Goal: Transaction & Acquisition: Book appointment/travel/reservation

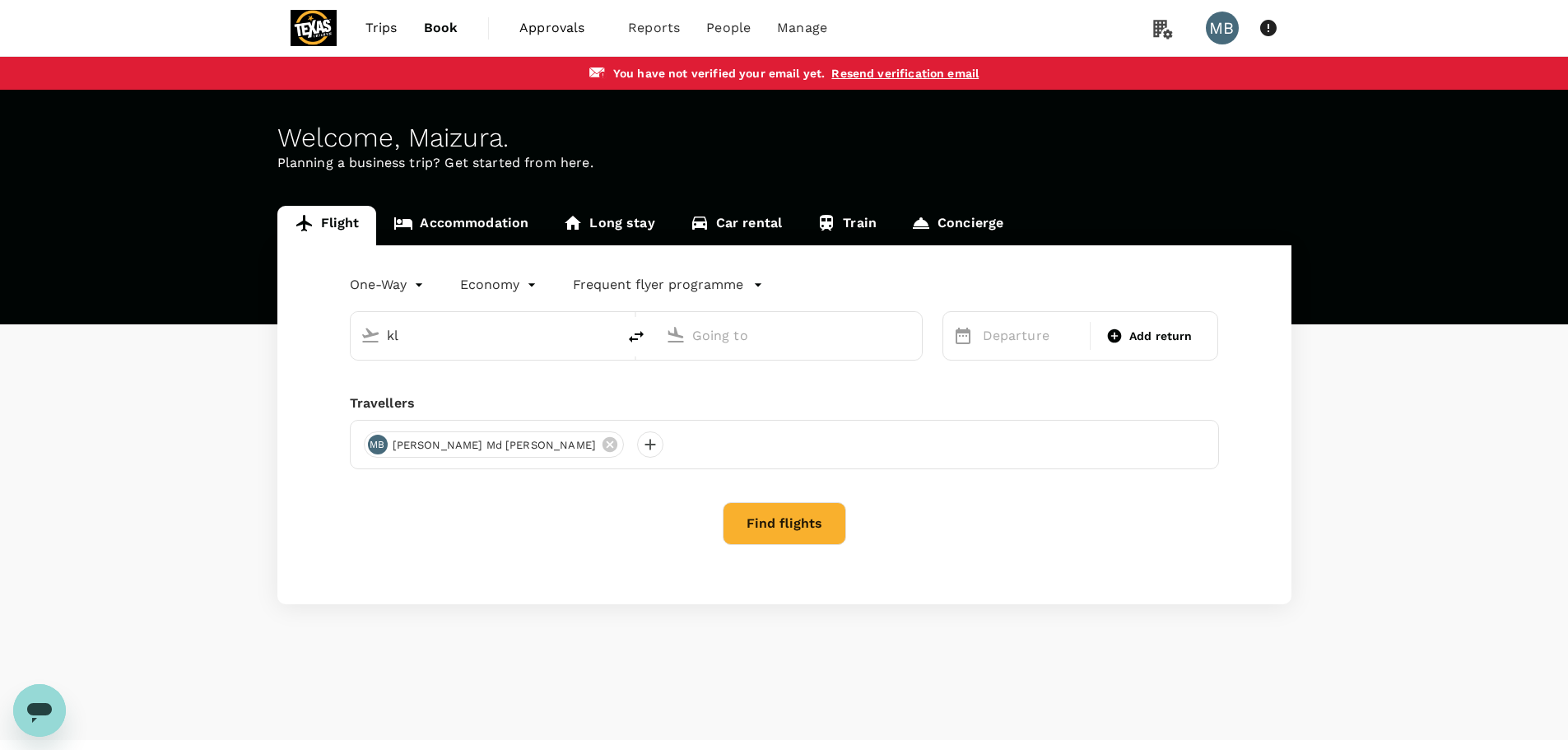
type input "k"
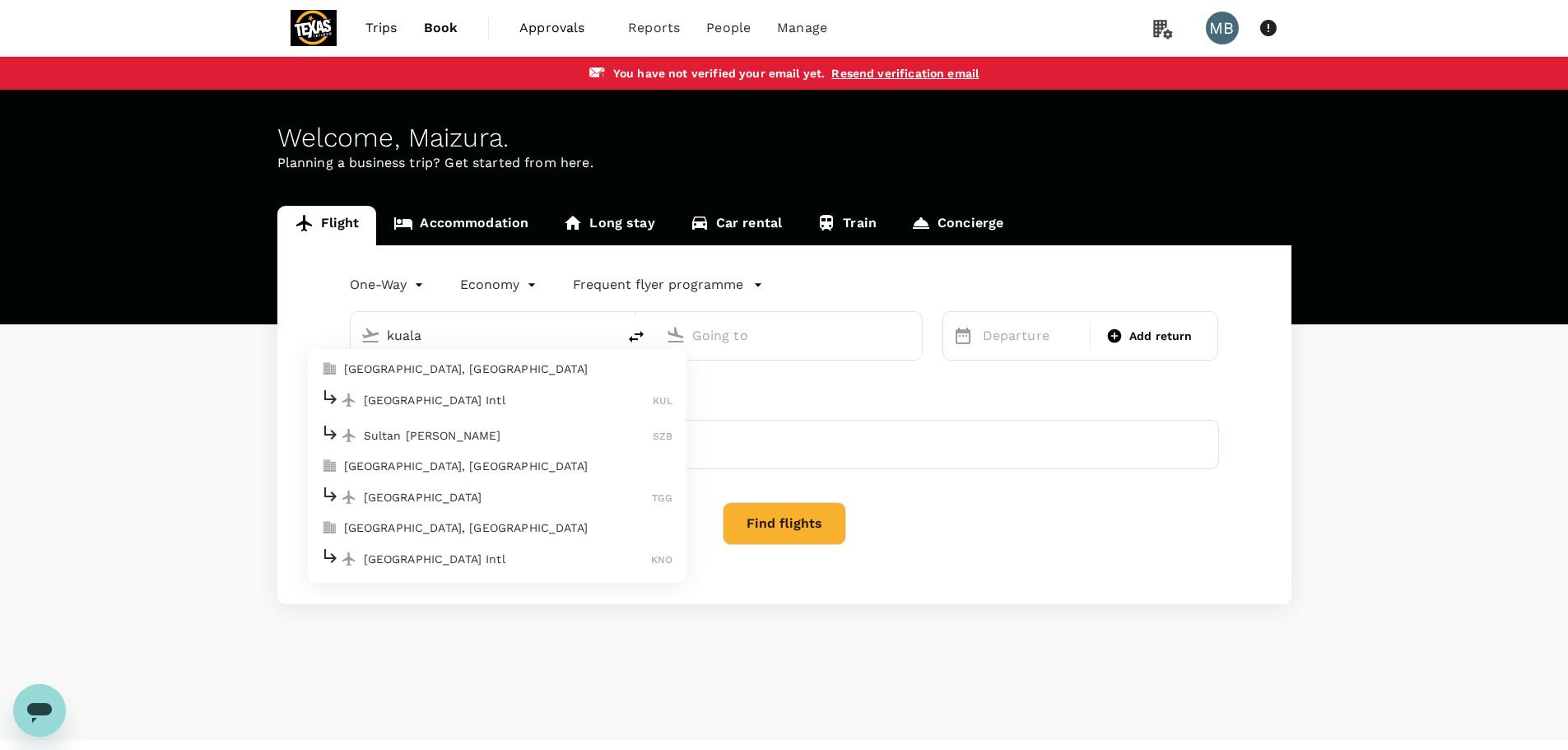
click at [513, 402] on p "[GEOGRAPHIC_DATA] Intl" at bounding box center [508, 399] width 290 height 16
type input "Kuala Lumpur Intl ([GEOGRAPHIC_DATA])"
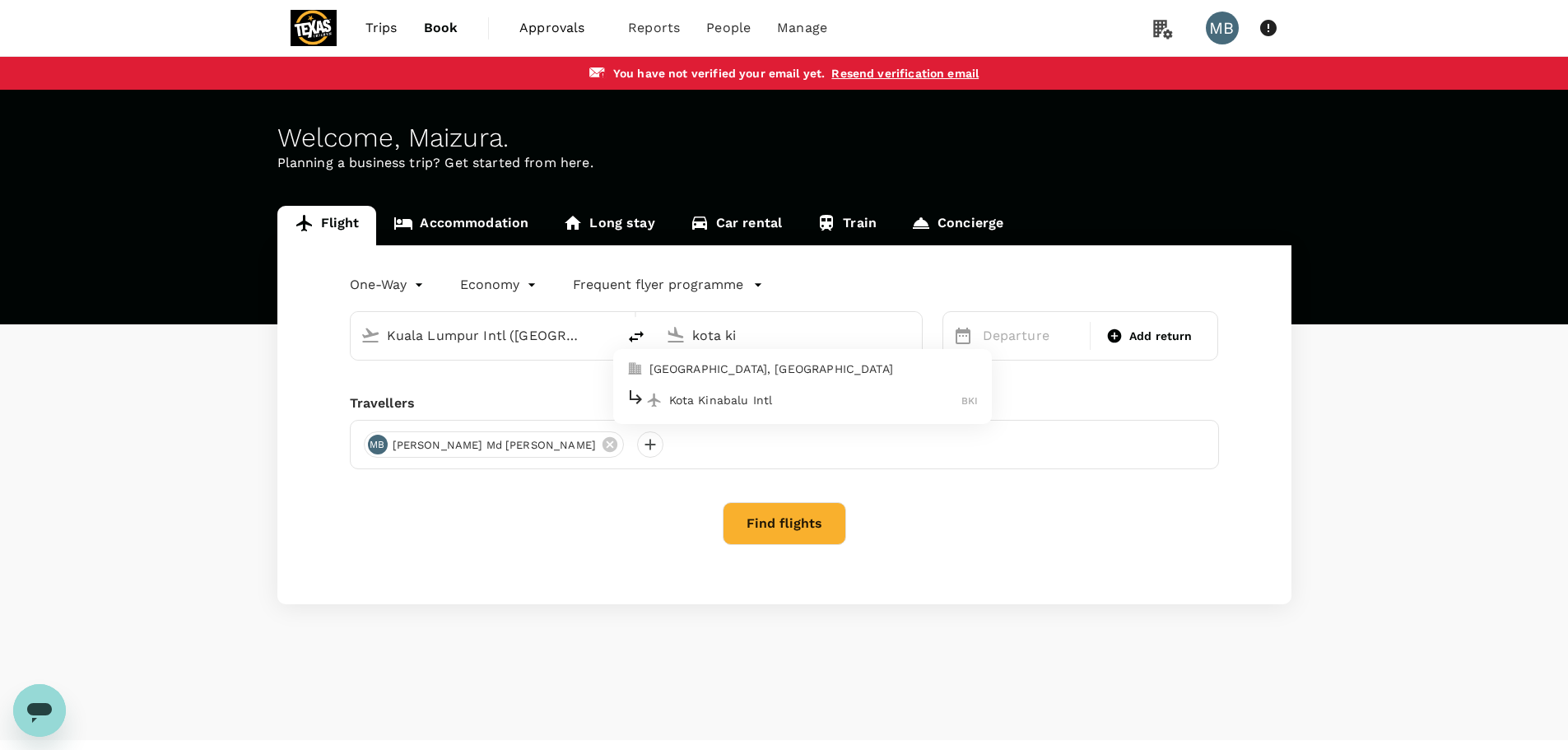
click at [738, 368] on p "[GEOGRAPHIC_DATA], [GEOGRAPHIC_DATA]" at bounding box center [814, 368] width 330 height 16
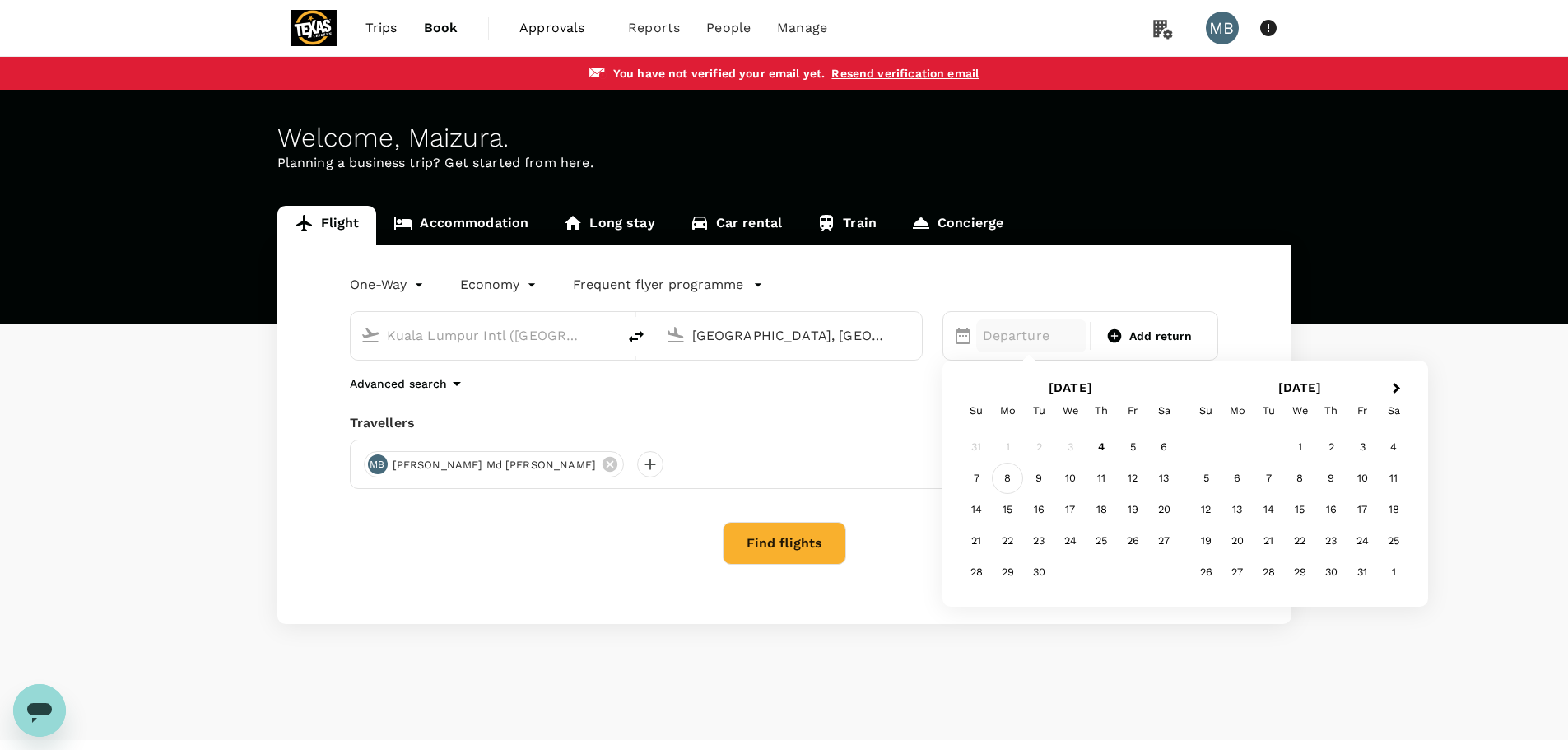
type input "[GEOGRAPHIC_DATA], [GEOGRAPHIC_DATA] (any)"
click at [1013, 478] on div "8" at bounding box center [1007, 478] width 32 height 32
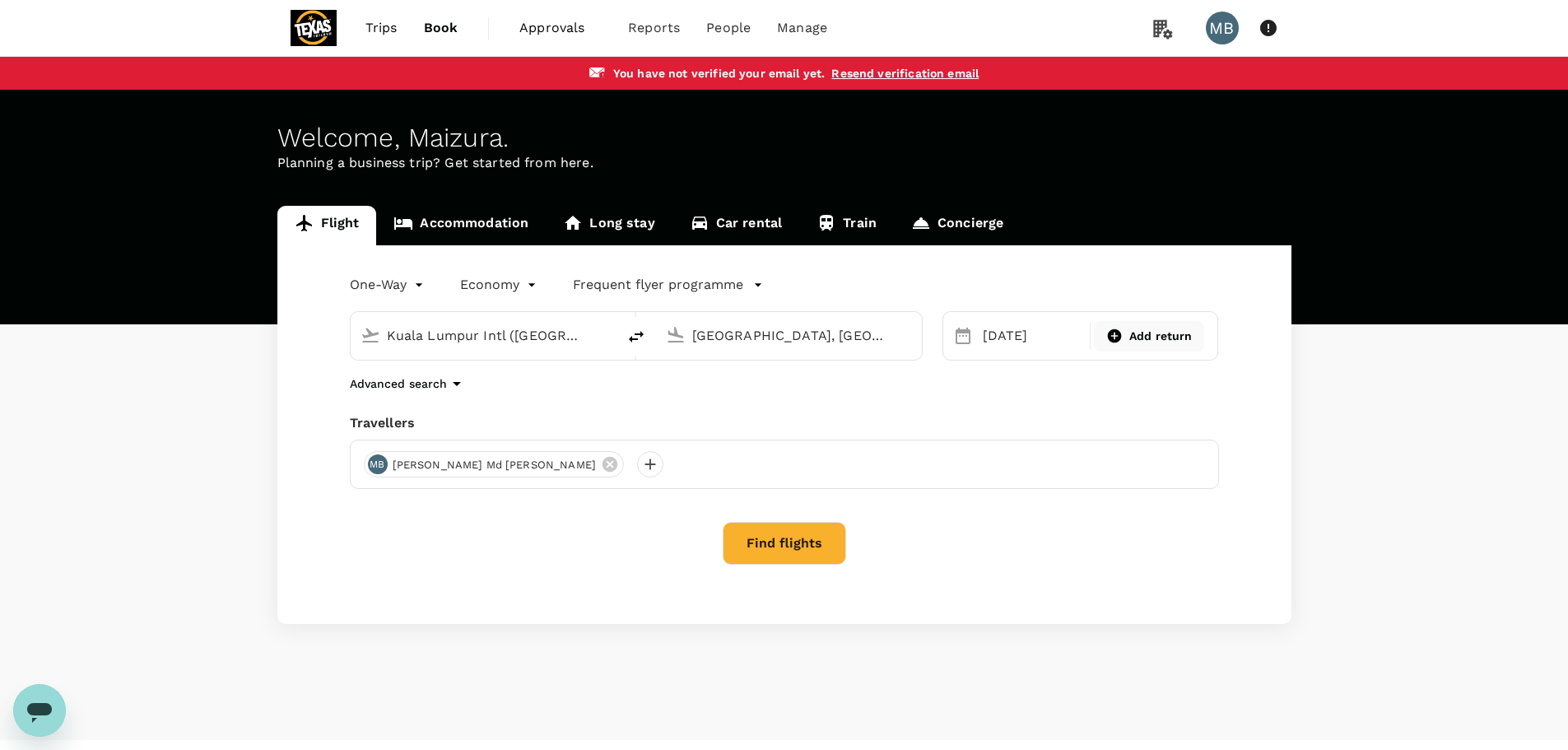
click at [1125, 337] on div "Add return" at bounding box center [1149, 336] width 97 height 17
type input "roundtrip"
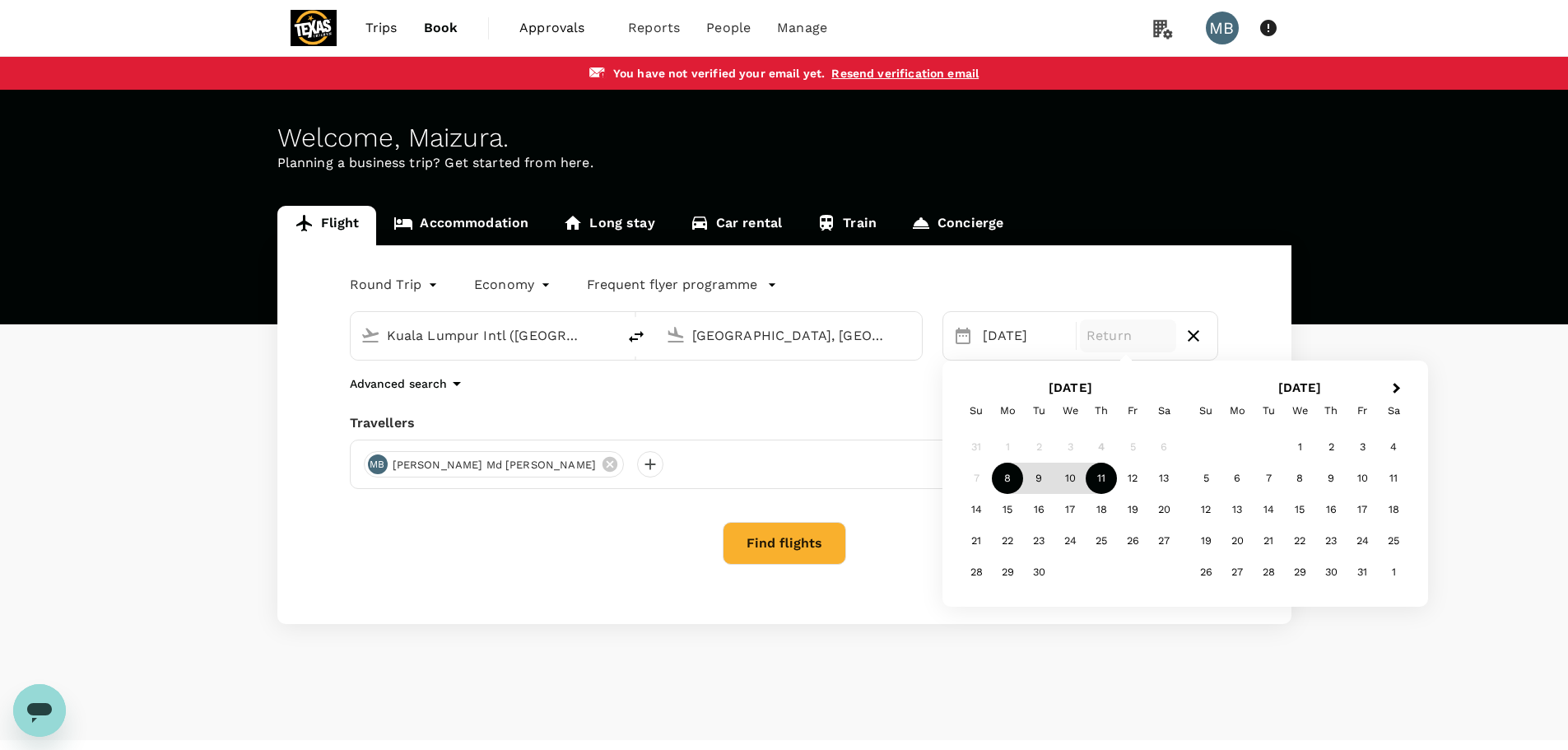
click at [1095, 479] on div "11" at bounding box center [1101, 478] width 32 height 32
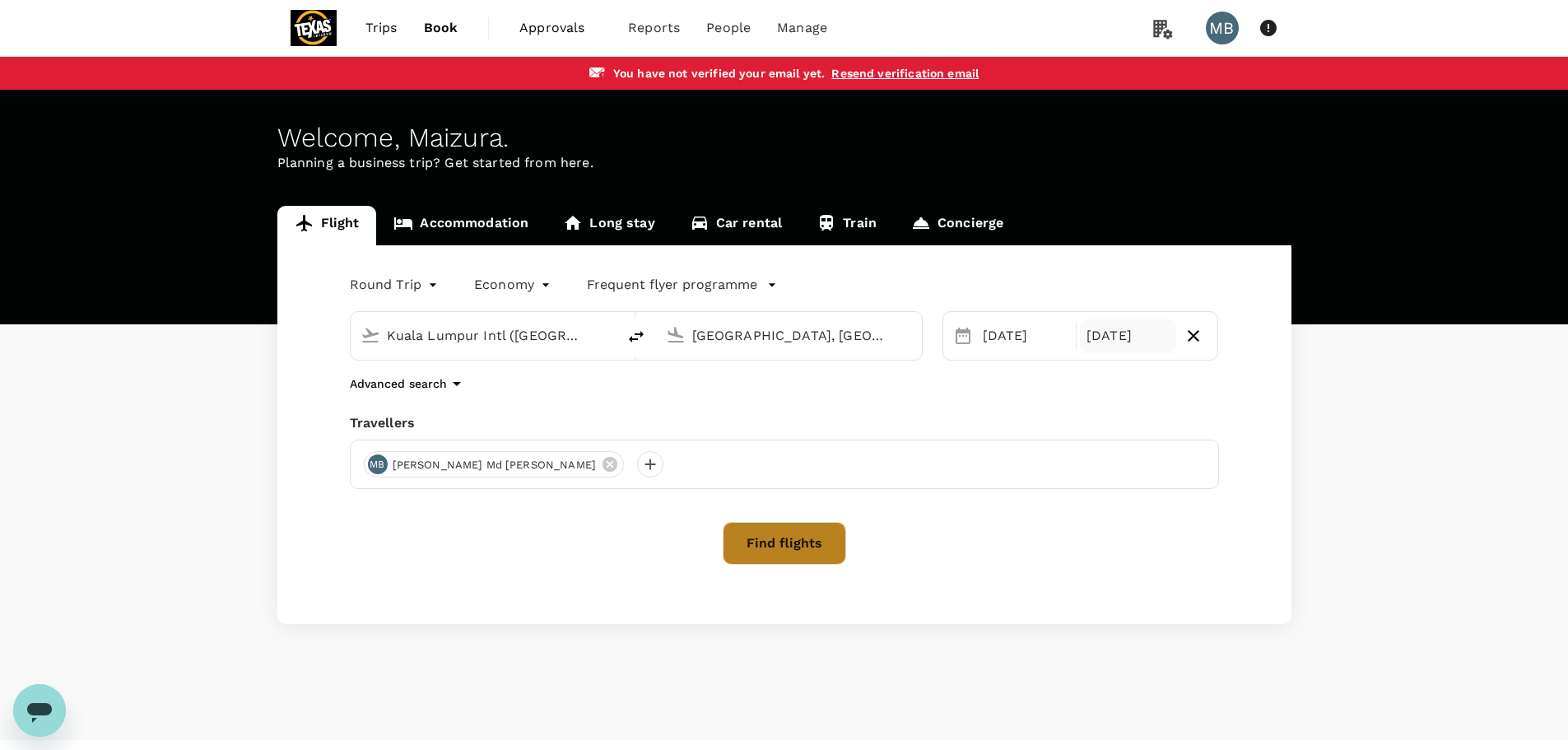
click at [761, 548] on button "Find flights" at bounding box center [784, 543] width 123 height 43
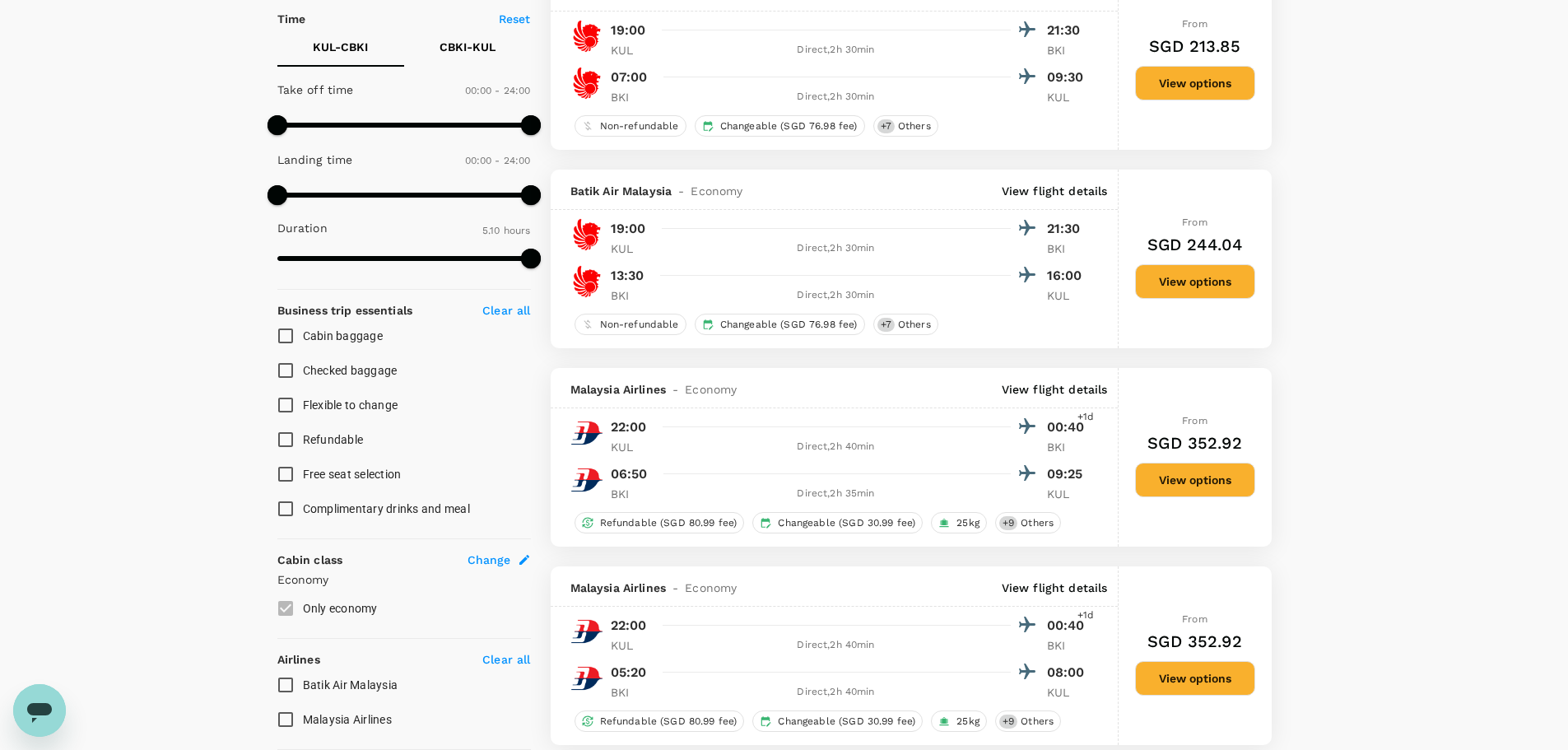
scroll to position [412, 0]
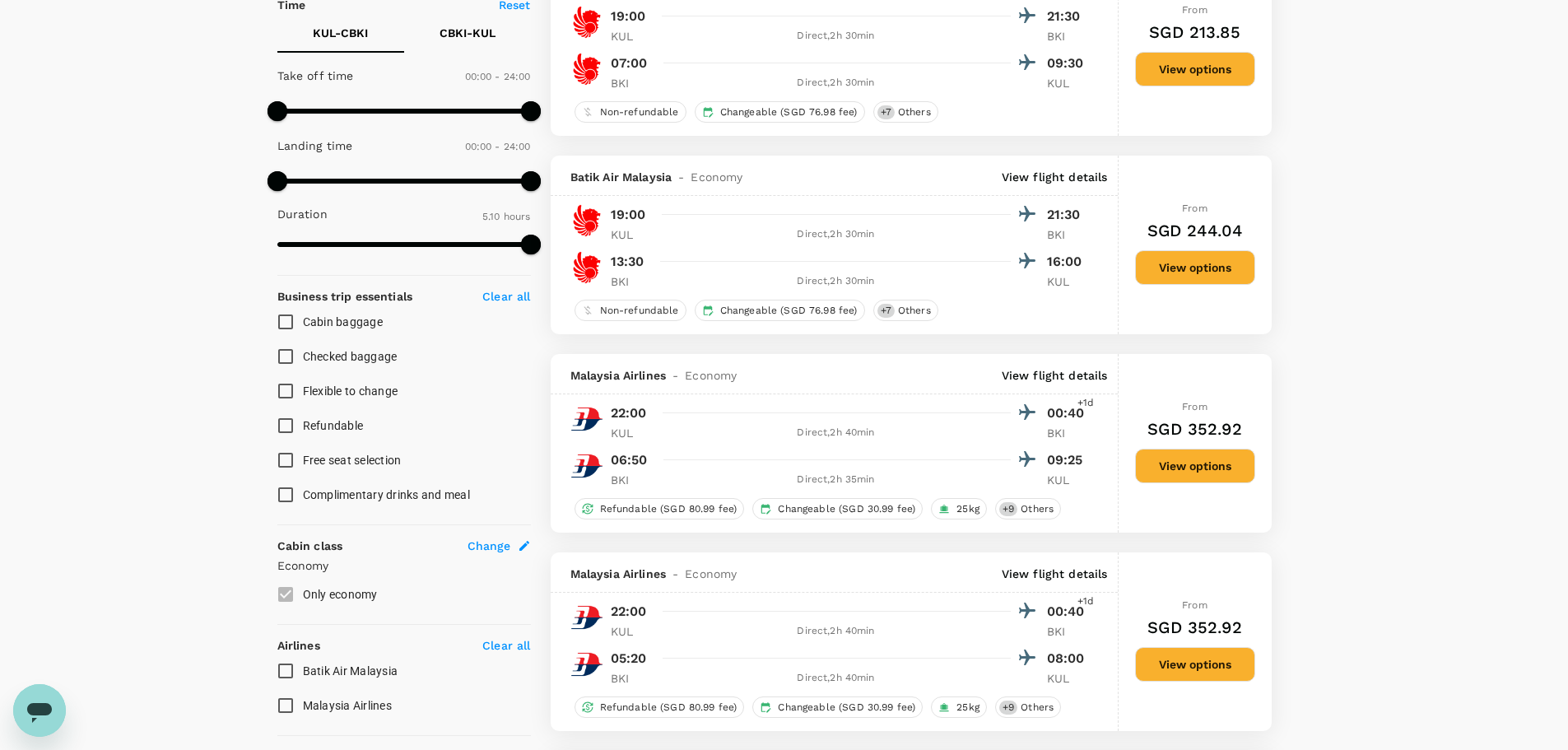
type input "1080"
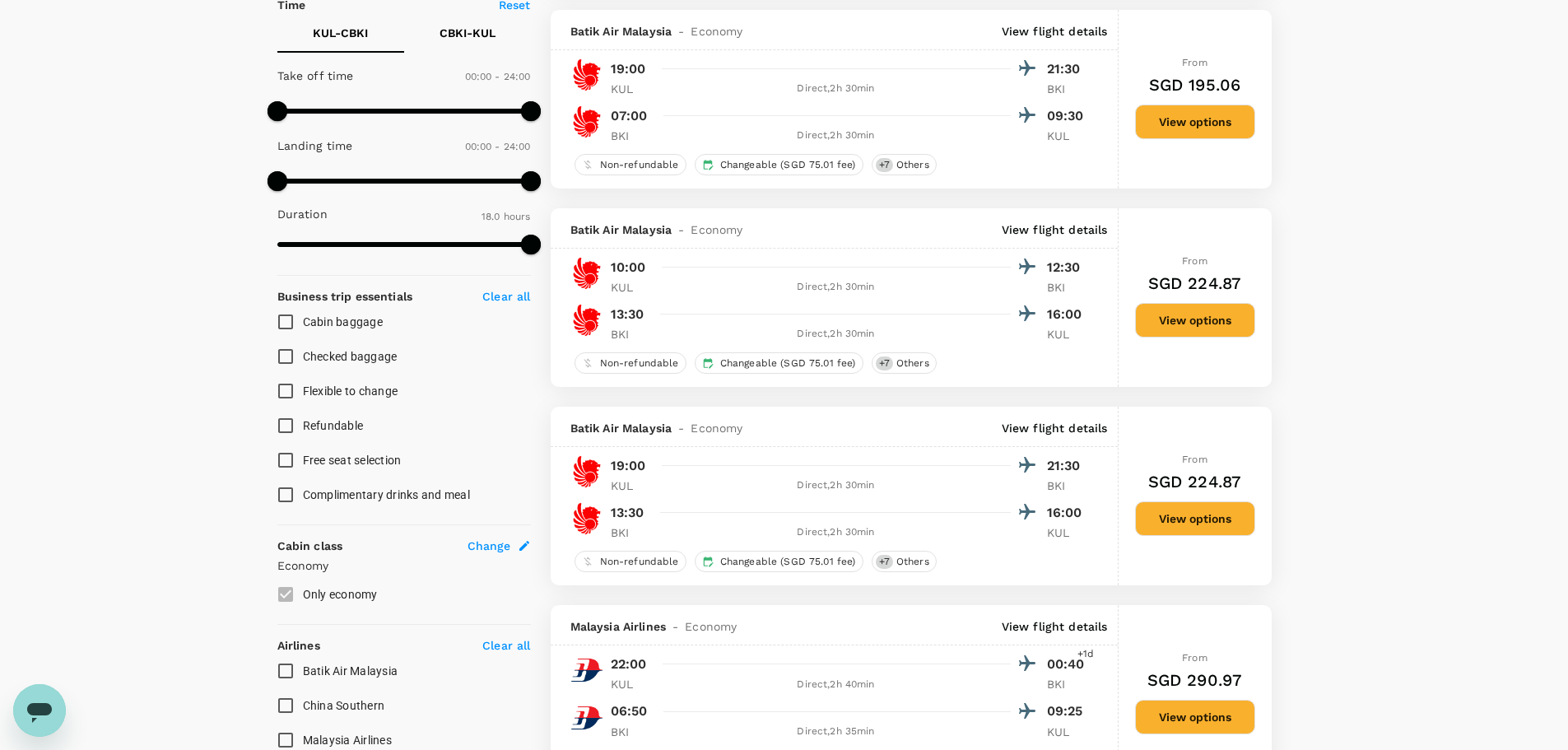
scroll to position [0, 0]
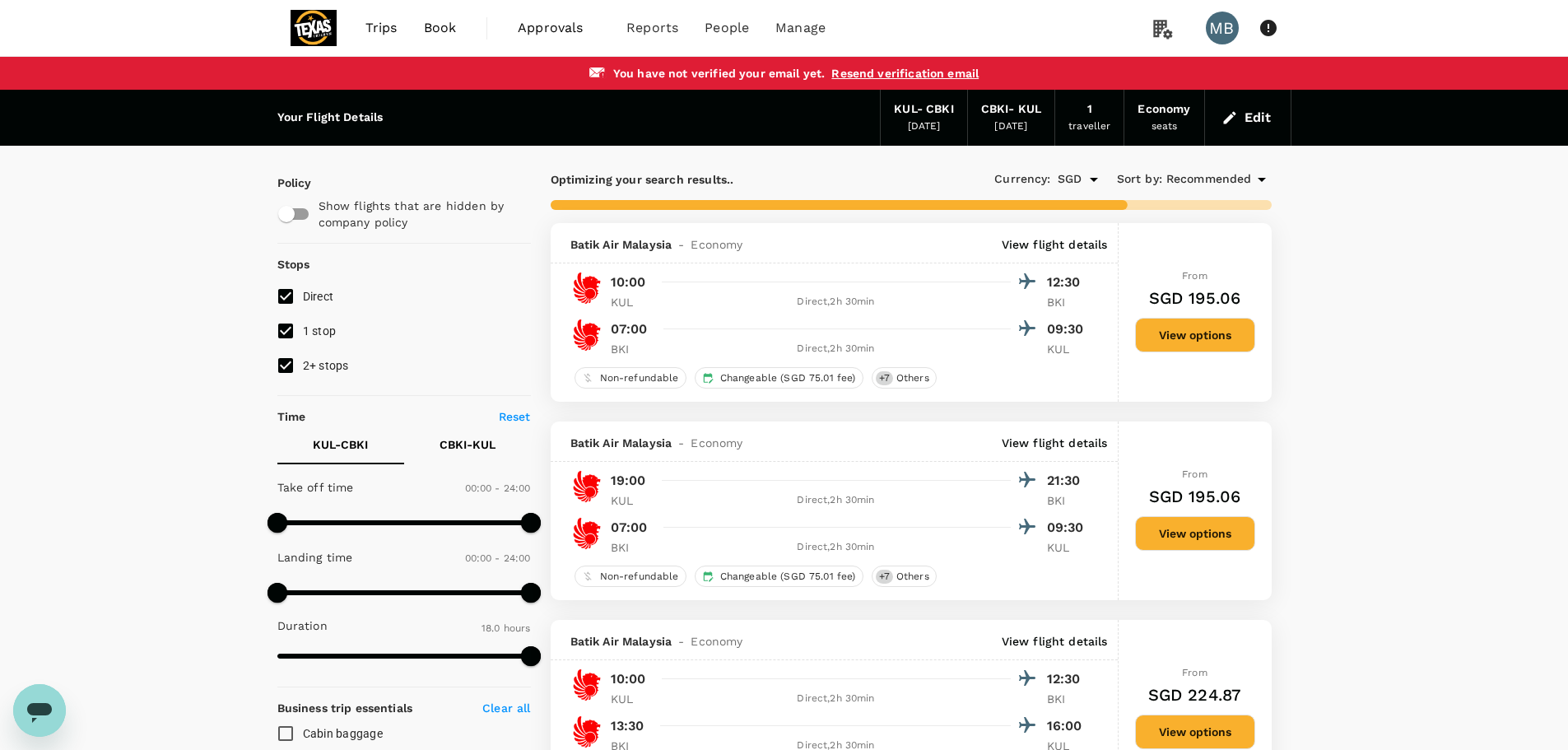
click at [1091, 184] on icon "Open" at bounding box center [1094, 179] width 20 height 20
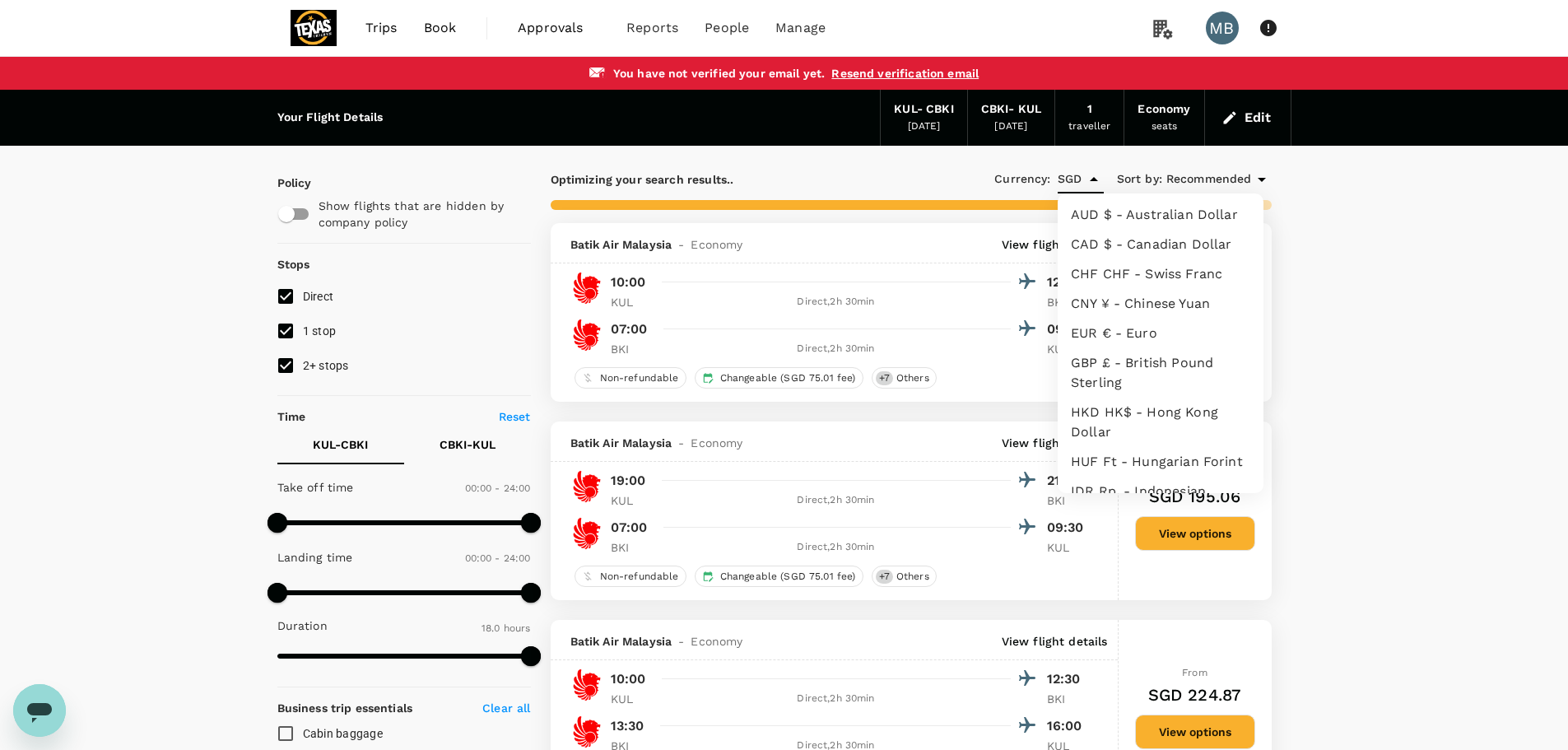
scroll to position [319, 0]
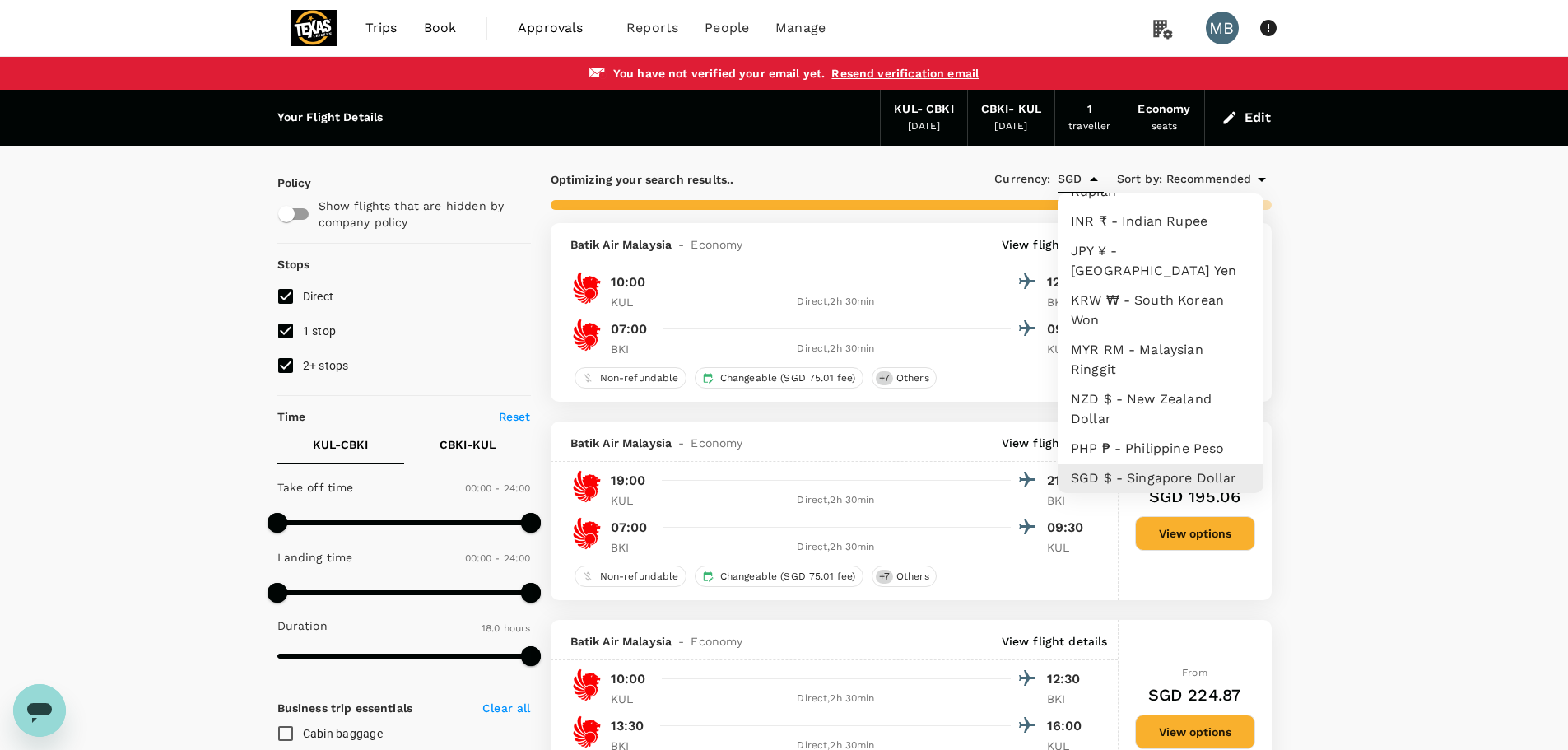
click at [1175, 359] on li "MYR RM - Malaysian Ringgit" at bounding box center [1160, 360] width 205 height 50
type input "MYR"
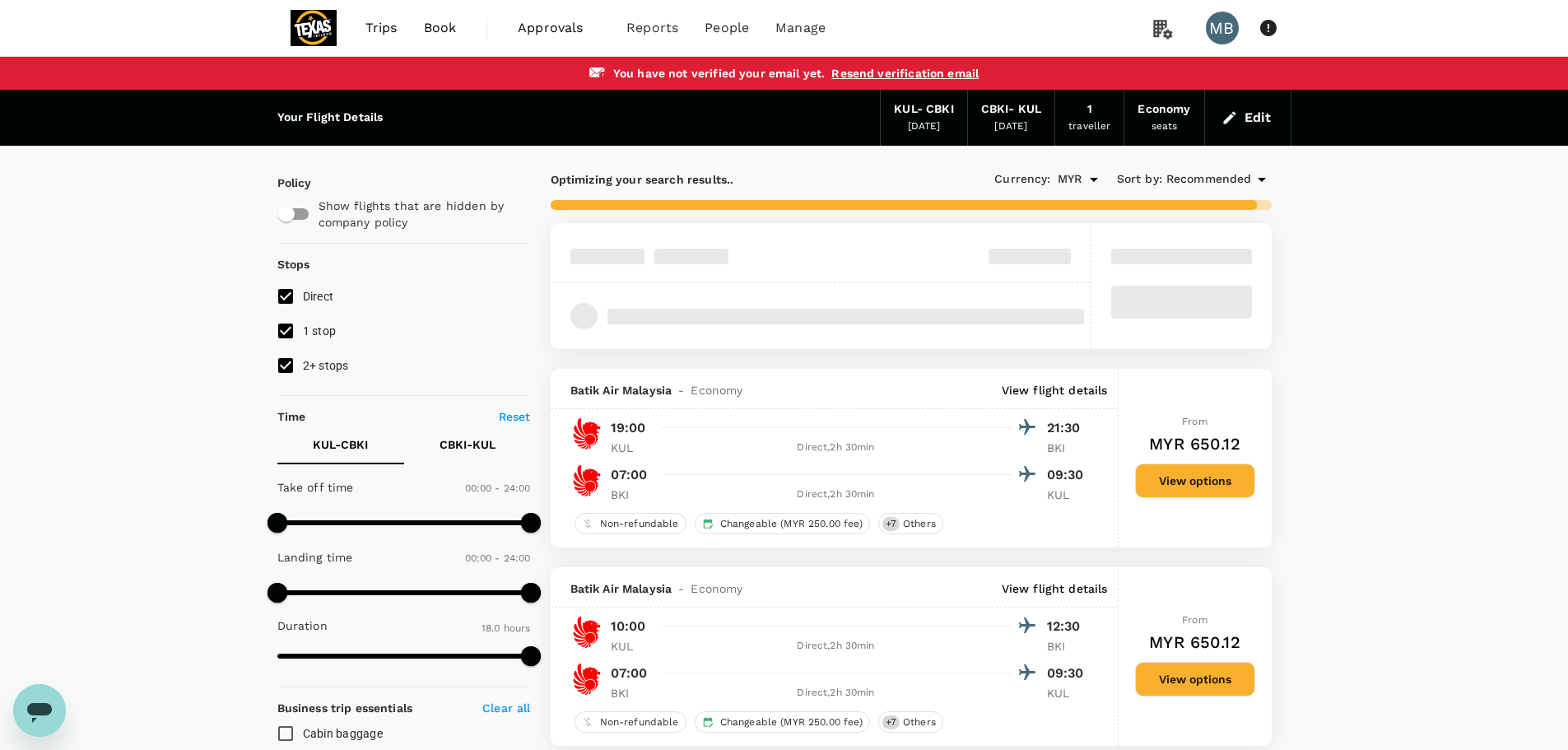
type input "MYR"
type input "1440"
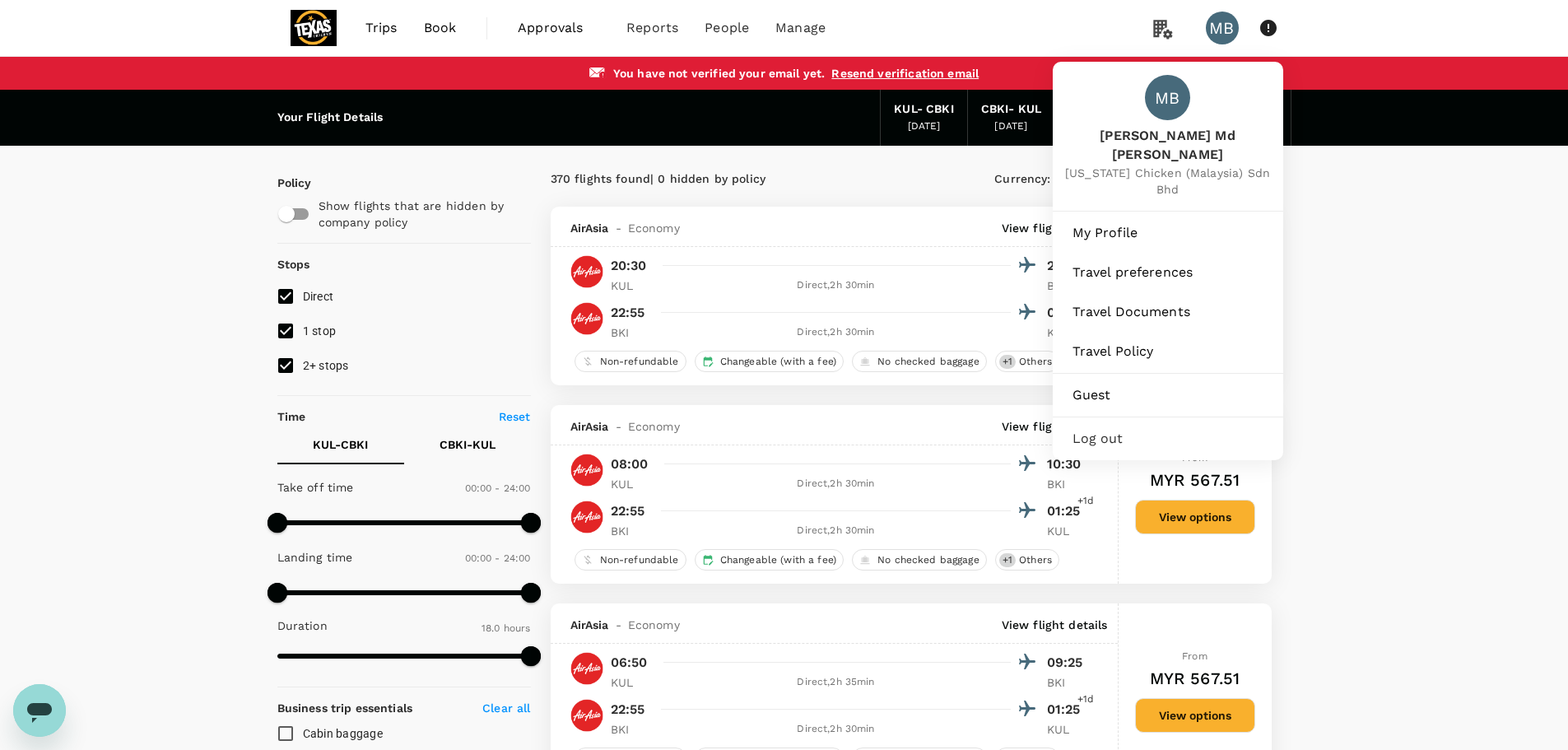
click at [1266, 27] on icon at bounding box center [1268, 28] width 16 height 16
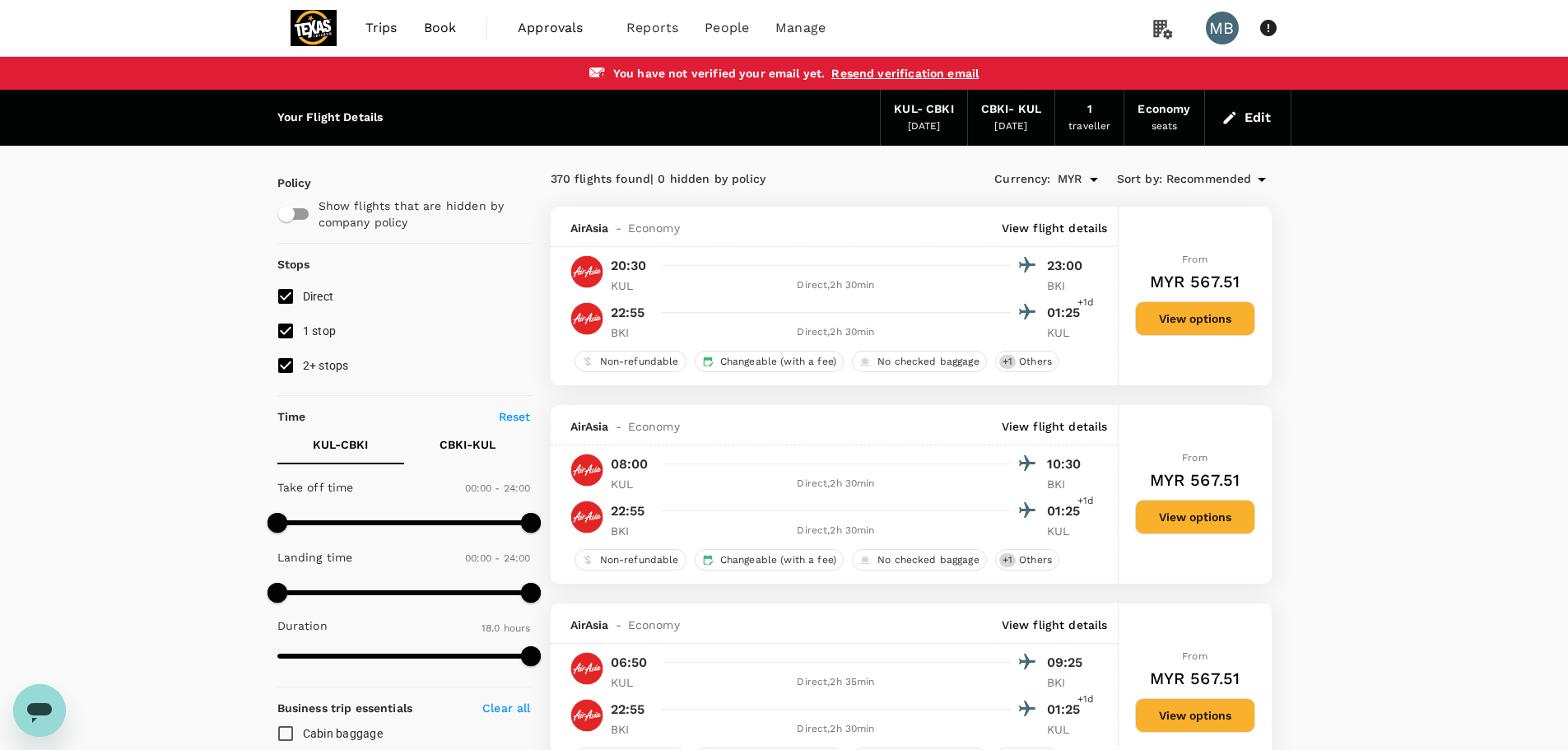
click at [1266, 27] on icon at bounding box center [1268, 28] width 16 height 16
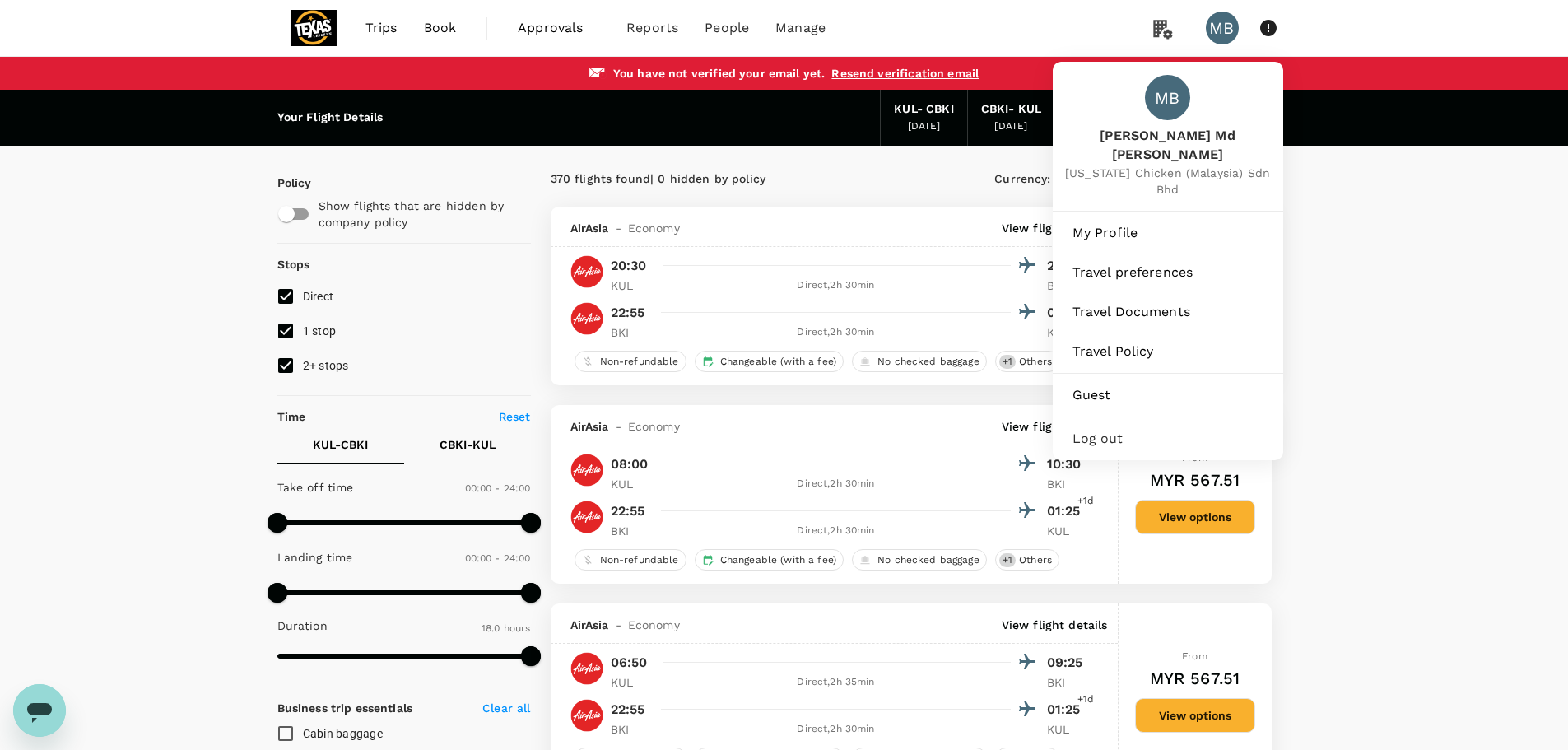
click at [1110, 429] on span "Log out" at bounding box center [1169, 439] width 191 height 20
